Goal: Information Seeking & Learning: Check status

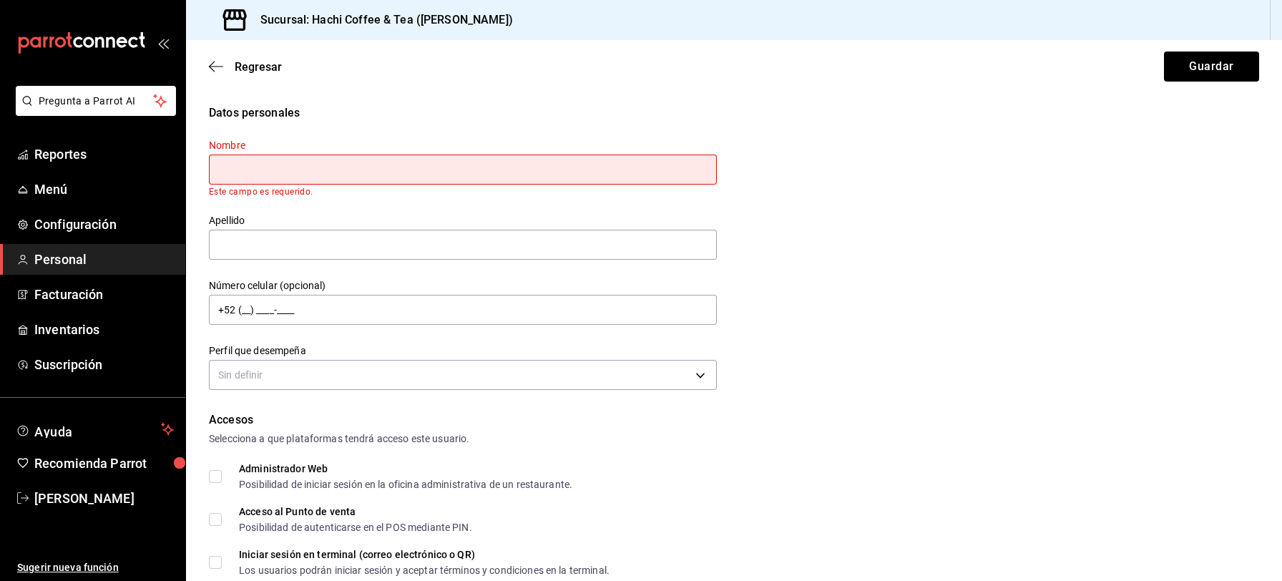
click at [1164, 52] on button "Guardar" at bounding box center [1211, 67] width 95 height 30
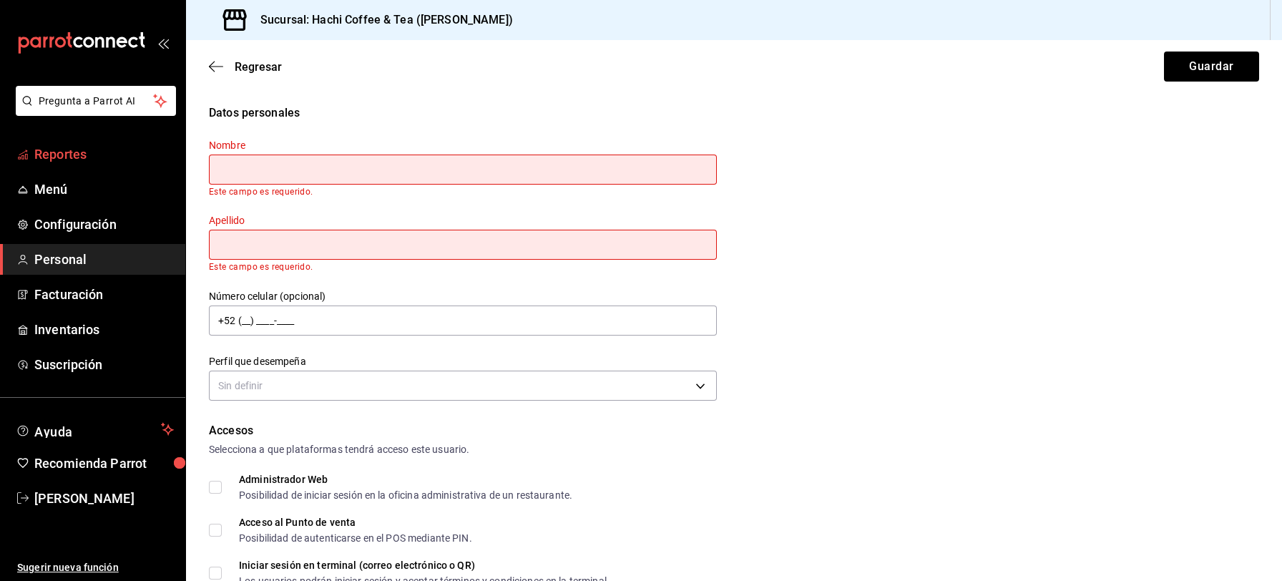
click at [69, 152] on span "Reportes" at bounding box center [104, 154] width 140 height 19
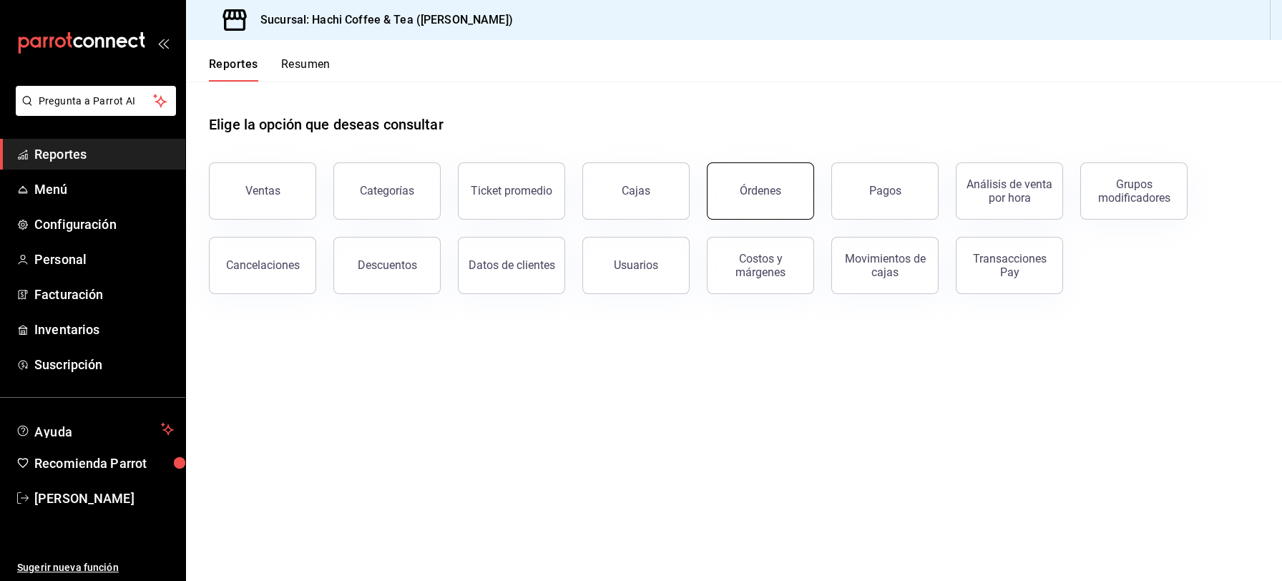
click at [765, 191] on div "Órdenes" at bounding box center [761, 191] width 42 height 14
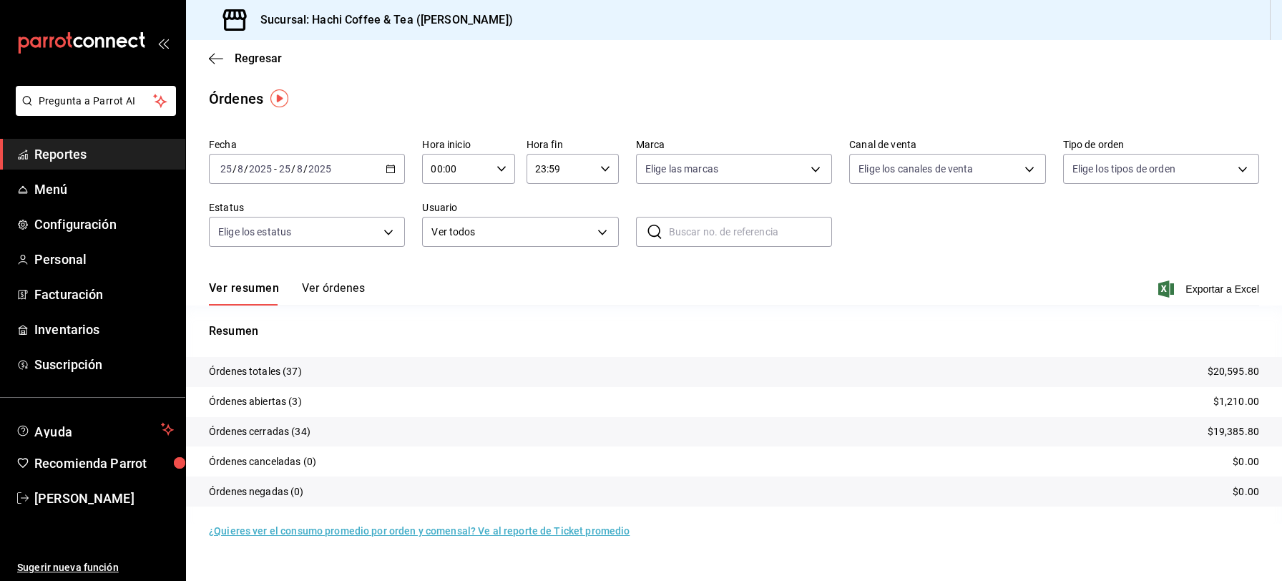
click at [391, 169] on icon "button" at bounding box center [391, 169] width 10 height 10
click at [275, 307] on span "Mes actual" at bounding box center [276, 308] width 111 height 15
click at [394, 164] on icon "button" at bounding box center [391, 169] width 10 height 10
click at [265, 369] on span "Rango de fechas" at bounding box center [276, 373] width 111 height 15
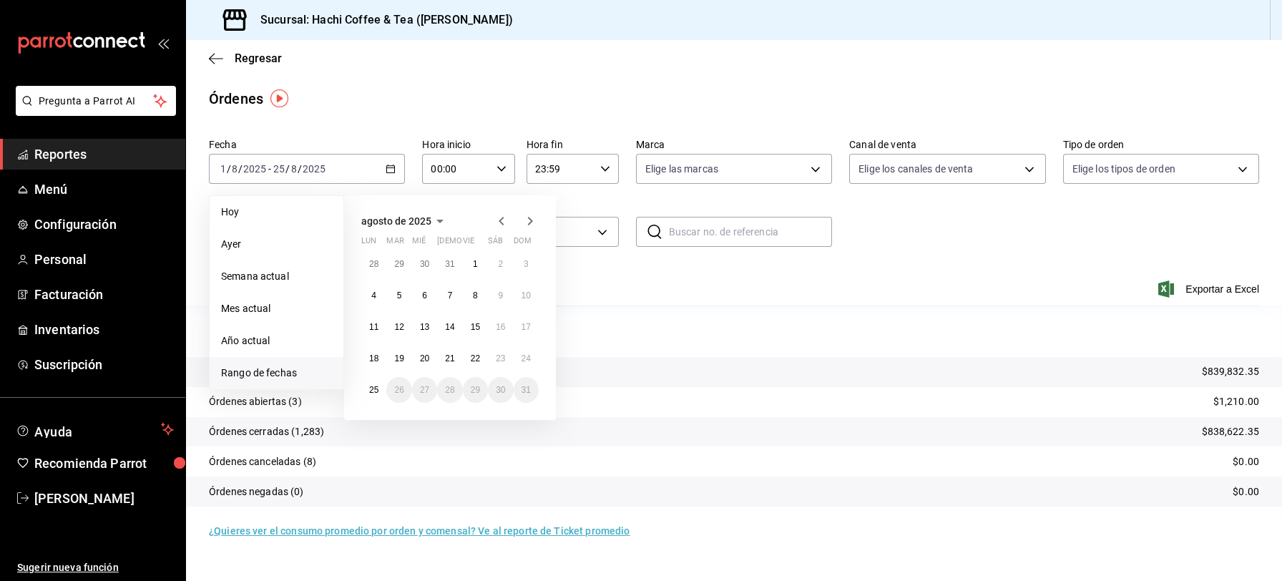
click at [503, 217] on icon "button" at bounding box center [501, 221] width 5 height 9
click at [394, 264] on button "1" at bounding box center [398, 264] width 25 height 26
click at [444, 386] on button "31" at bounding box center [449, 390] width 25 height 26
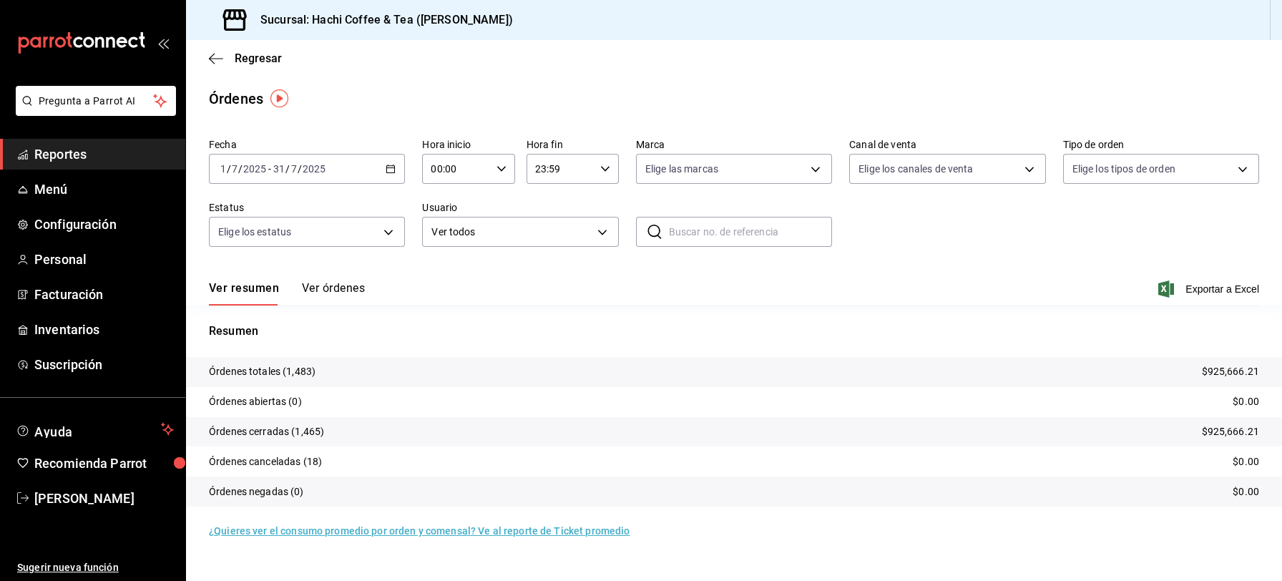
click at [393, 164] on icon "button" at bounding box center [391, 169] width 10 height 10
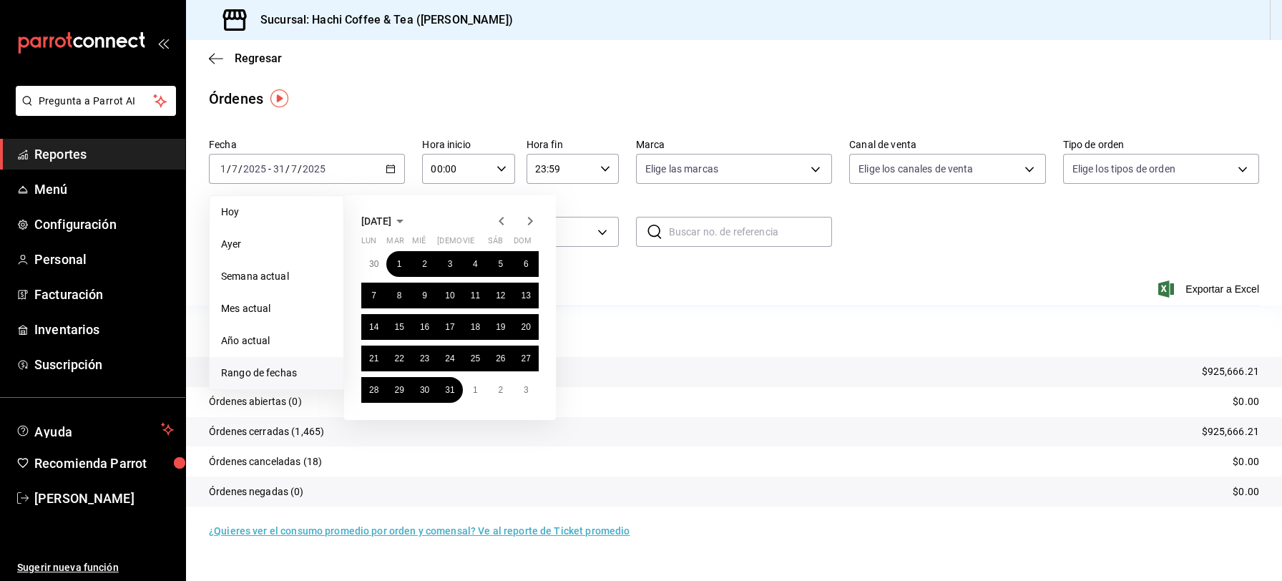
click at [502, 223] on icon "button" at bounding box center [501, 221] width 5 height 9
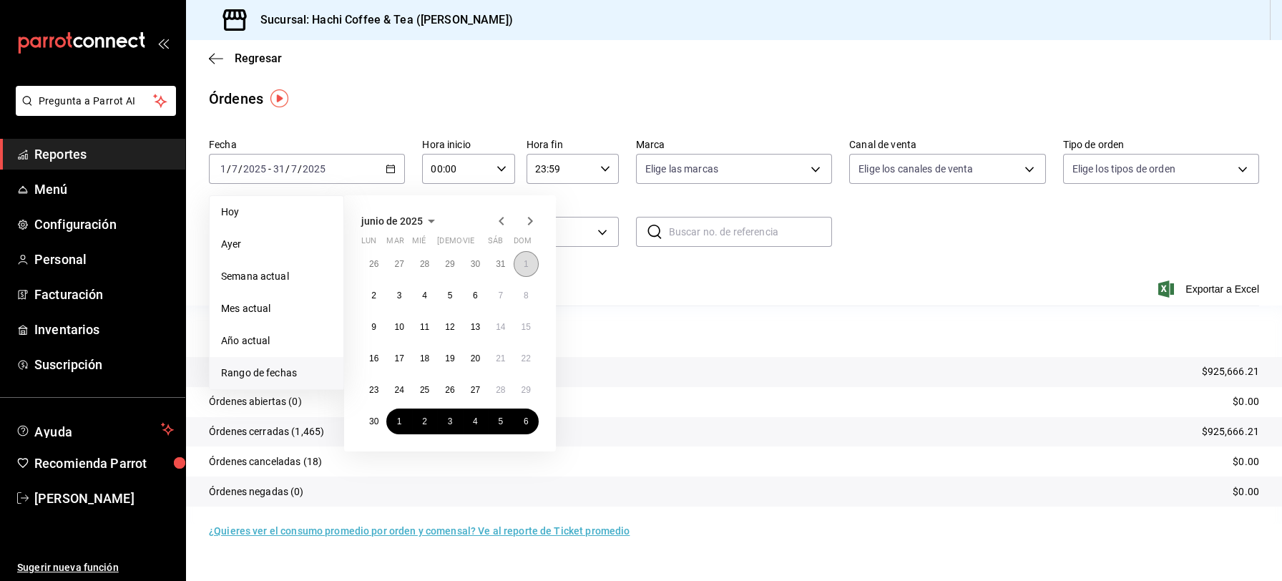
click at [527, 264] on abbr "1" at bounding box center [526, 264] width 5 height 10
click at [366, 417] on button "30" at bounding box center [373, 422] width 25 height 26
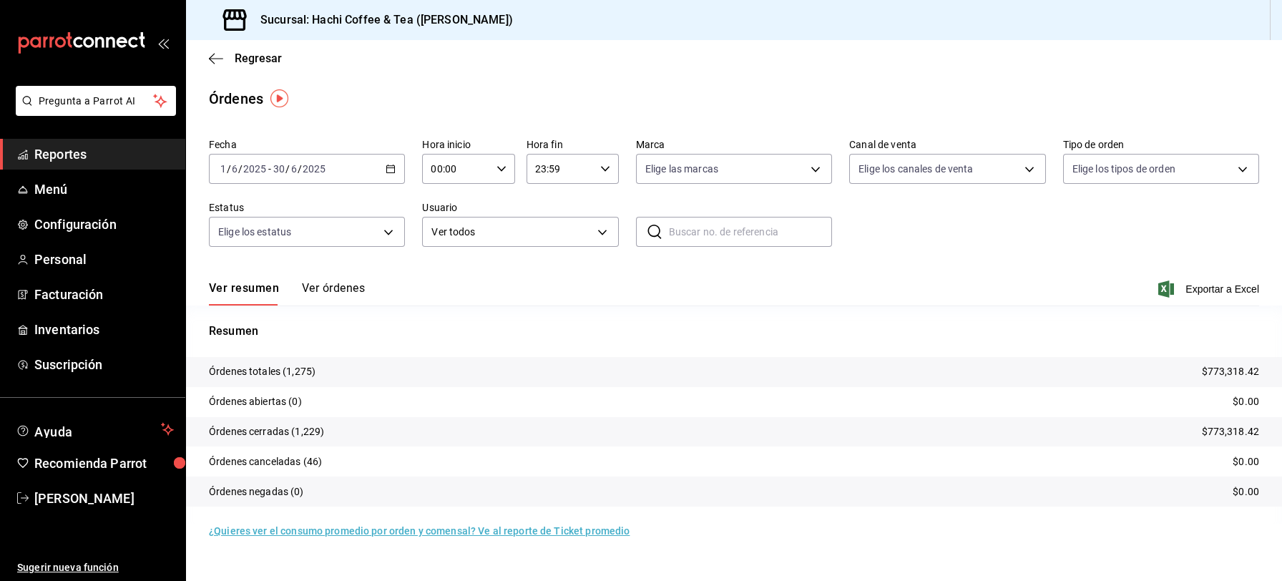
click at [394, 167] on \(Stroke\) "button" at bounding box center [391, 167] width 8 height 1
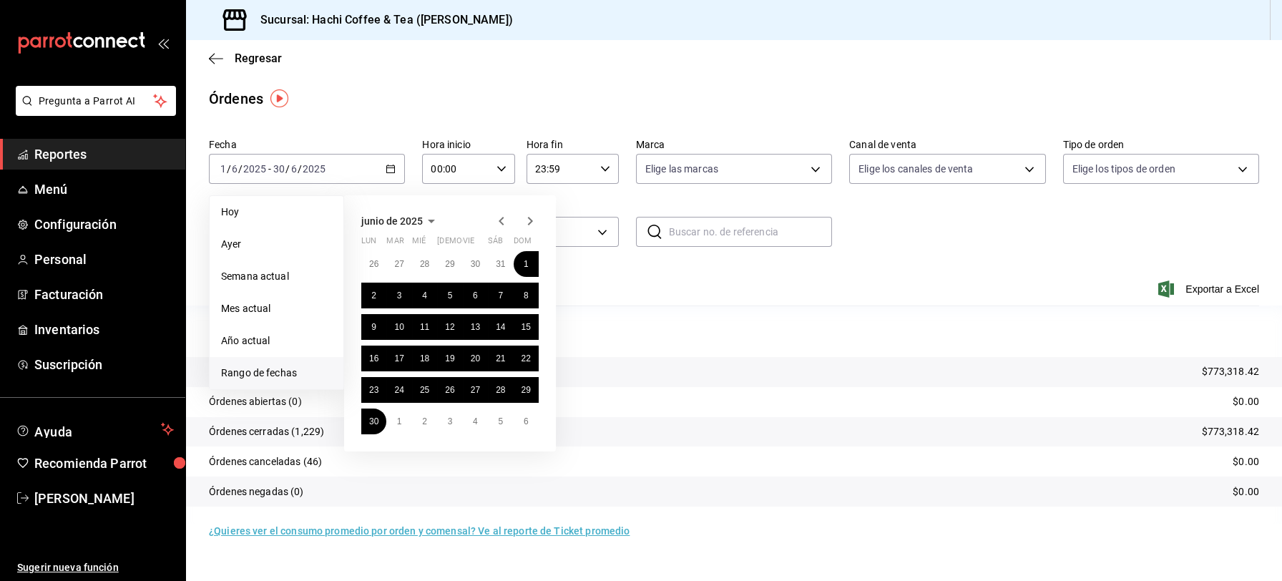
click at [497, 218] on icon "button" at bounding box center [501, 221] width 17 height 17
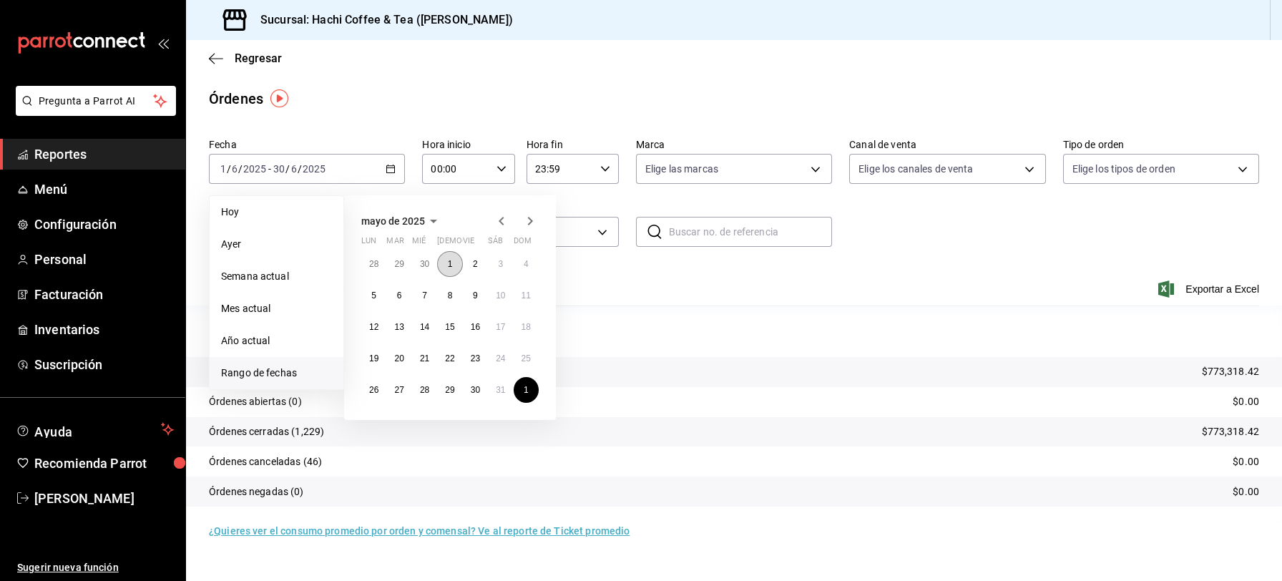
click at [449, 262] on abbr "1" at bounding box center [450, 264] width 5 height 10
click at [494, 381] on button "31" at bounding box center [500, 390] width 25 height 26
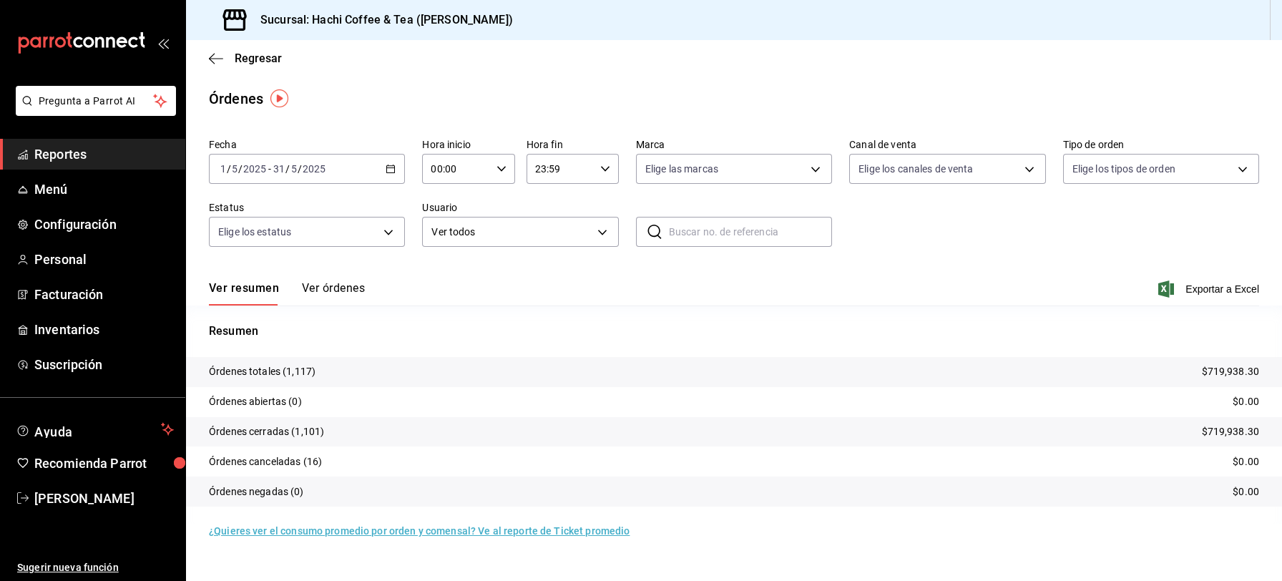
click at [390, 175] on div "[DATE] [DATE] - [DATE] [DATE]" at bounding box center [307, 169] width 196 height 30
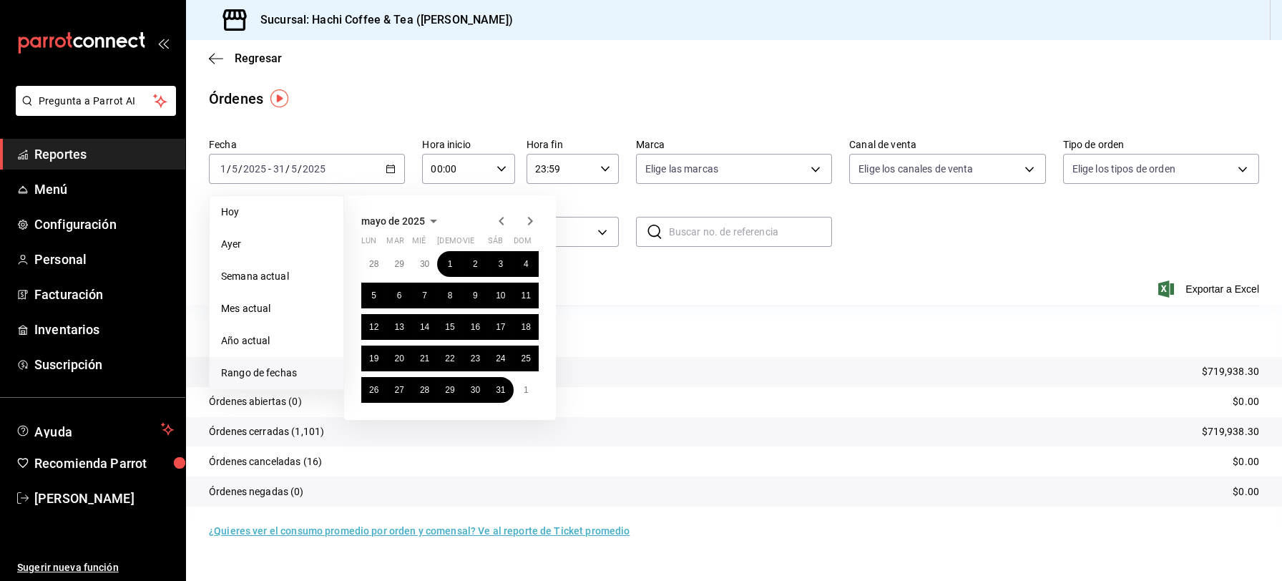
click at [500, 223] on icon "button" at bounding box center [501, 221] width 17 height 17
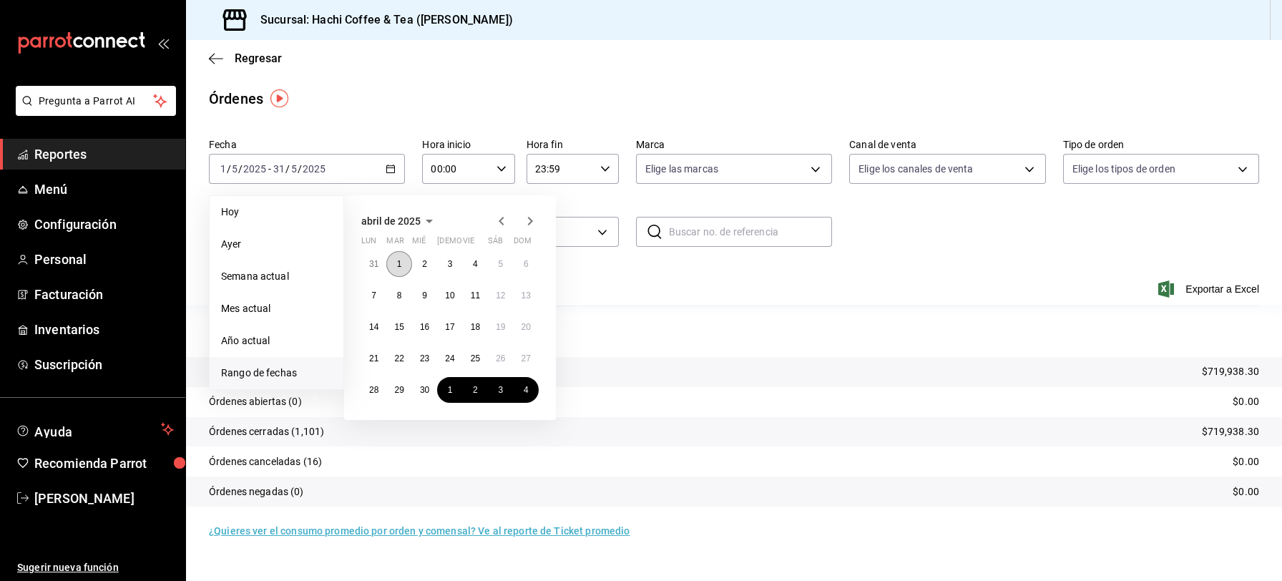
click at [403, 263] on button "1" at bounding box center [398, 264] width 25 height 26
click at [428, 394] on abbr "30" at bounding box center [424, 390] width 9 height 10
